Goal: Register for event/course

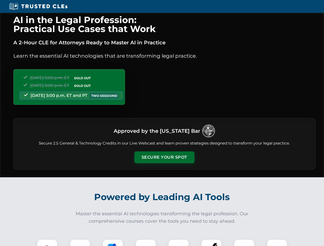
click at [164, 158] on button "Secure Your Spot" at bounding box center [165, 158] width 60 height 12
click at [47, 243] on img at bounding box center [47, 250] width 15 height 15
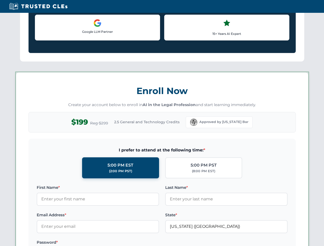
click at [113, 243] on label "Password *" at bounding box center [98, 243] width 122 height 6
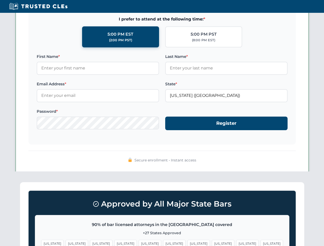
click at [236, 243] on span "[US_STATE]" at bounding box center [247, 243] width 22 height 7
